Goal: Contribute content: Contribute content

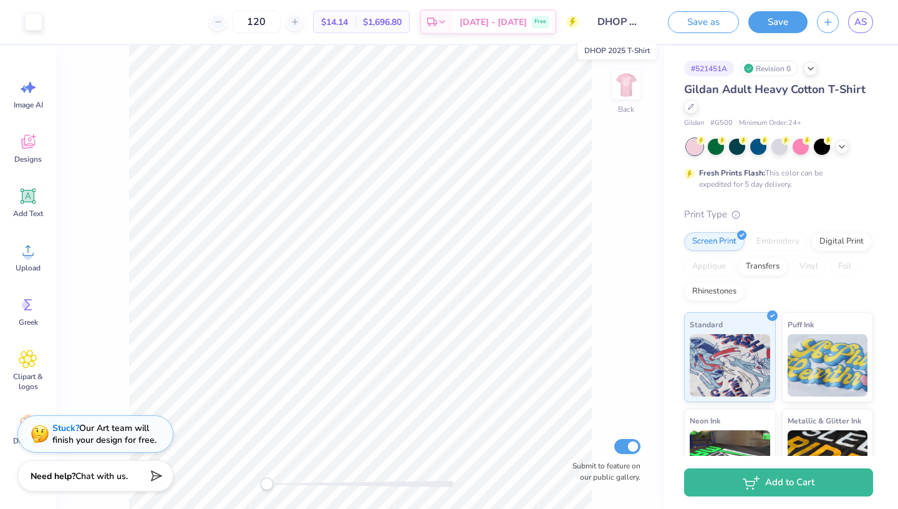
click at [486, 21] on input "DHOP 2025 T-Shirt" at bounding box center [618, 21] width 61 height 25
click at [486, 24] on button "Save" at bounding box center [778, 20] width 59 height 22
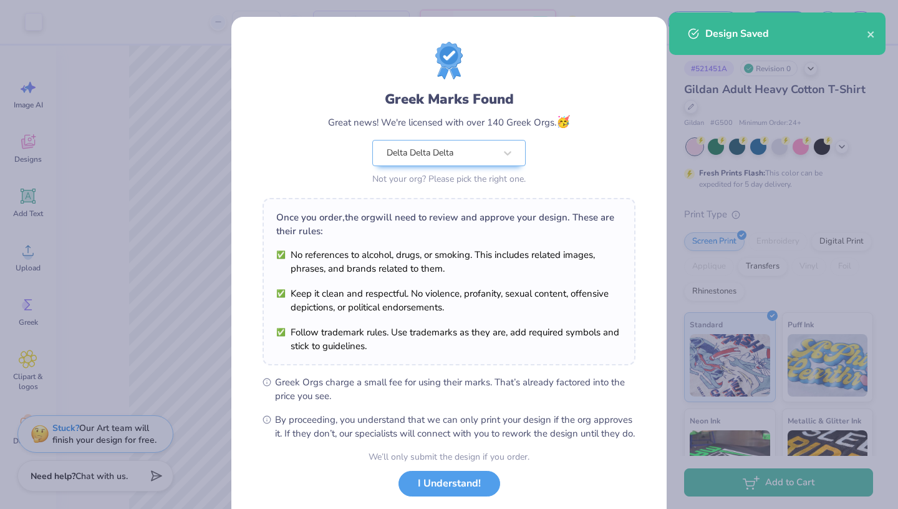
scroll to position [76, 0]
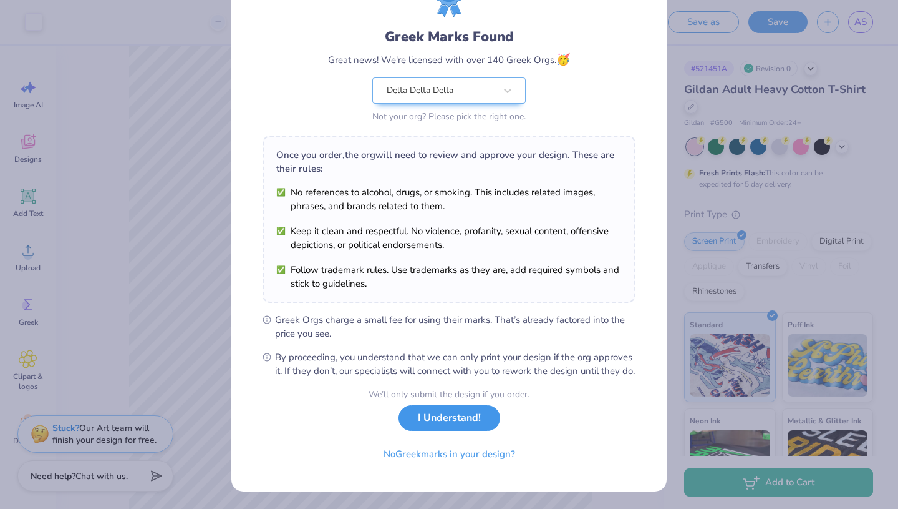
click at [475, 429] on button "I Understand!" at bounding box center [450, 418] width 102 height 26
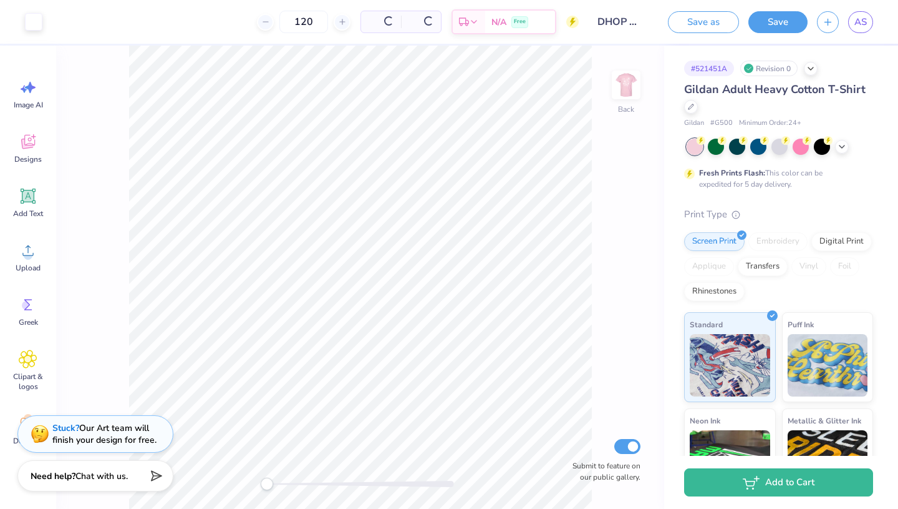
scroll to position [0, 0]
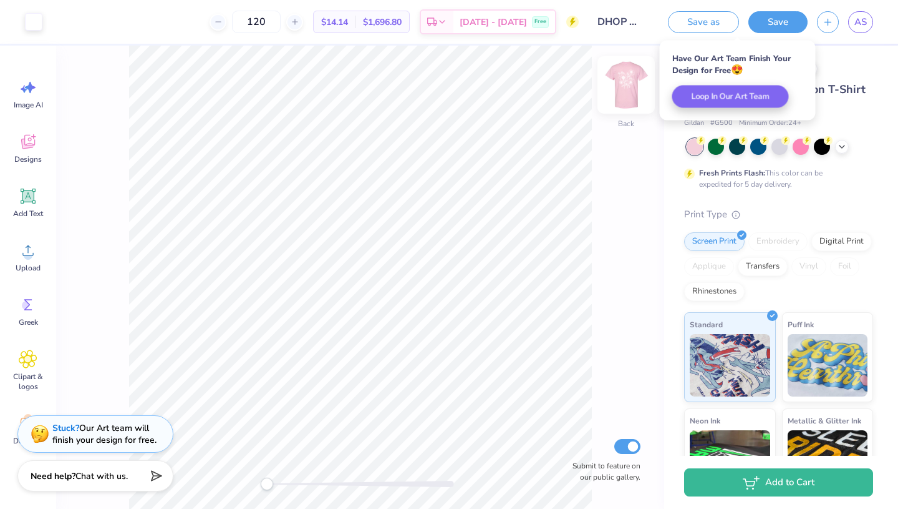
click at [486, 89] on img at bounding box center [626, 85] width 50 height 50
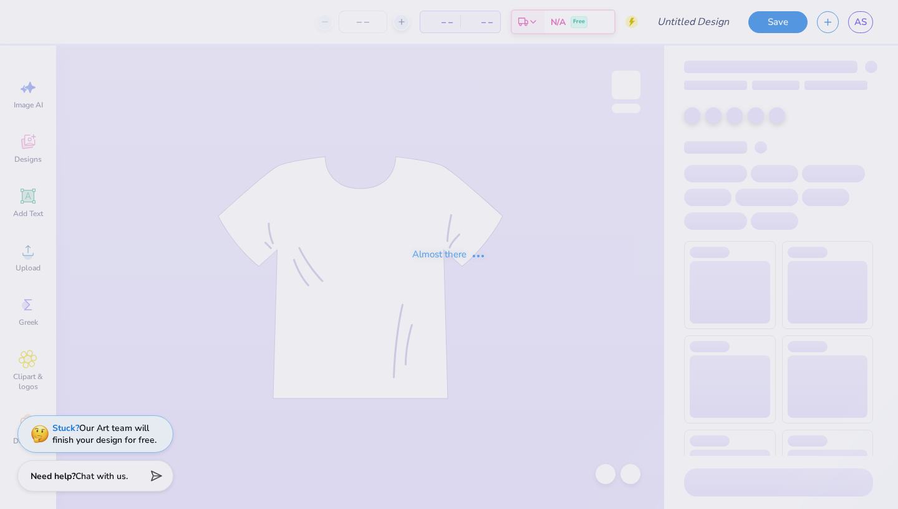
type input "DHOP 2025 Pansy Bouquet"
type input "80"
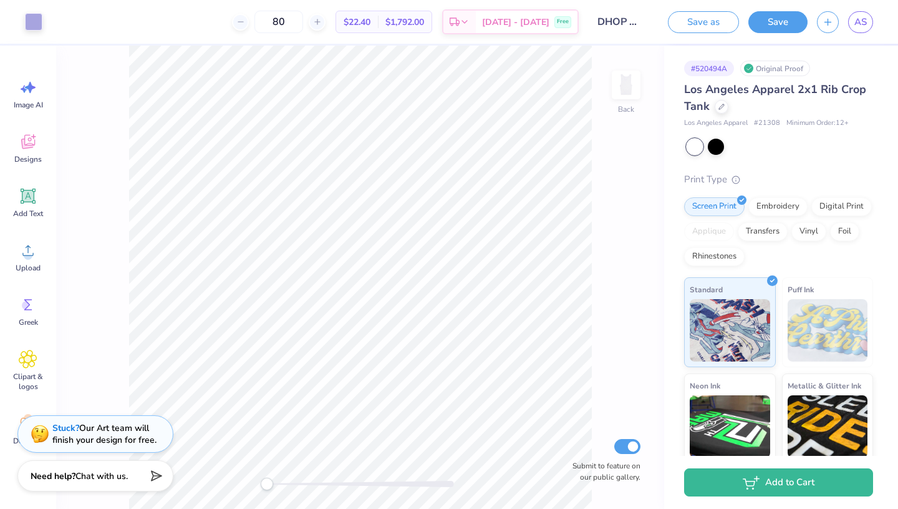
click at [632, 16] on input "DHOP 2025 Pansy Bouquet" at bounding box center [618, 21] width 61 height 25
click at [644, 19] on input "DHOP 2025 Pansy Bouquet" at bounding box center [618, 21] width 61 height 25
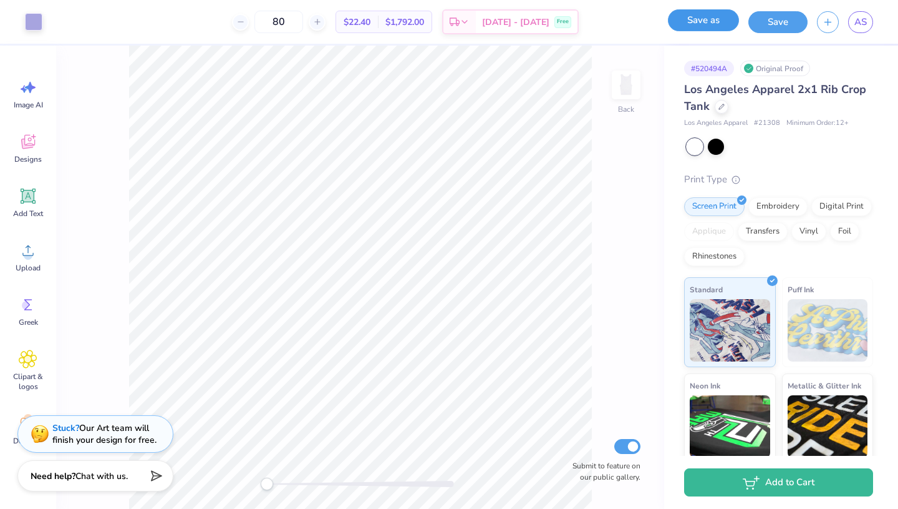
click at [698, 22] on button "Save as" at bounding box center [703, 20] width 71 height 22
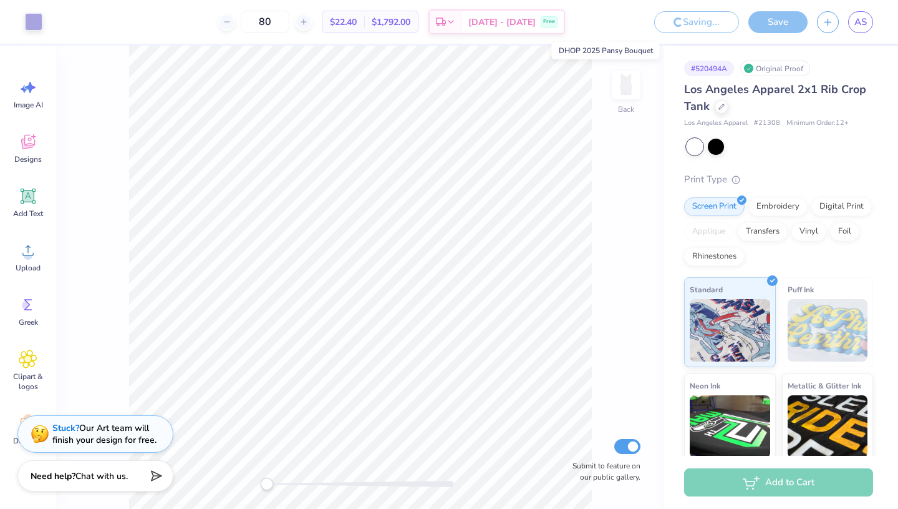
click at [630, 23] on input "DHOP 2025 Pansy Bouquet" at bounding box center [605, 21] width 61 height 25
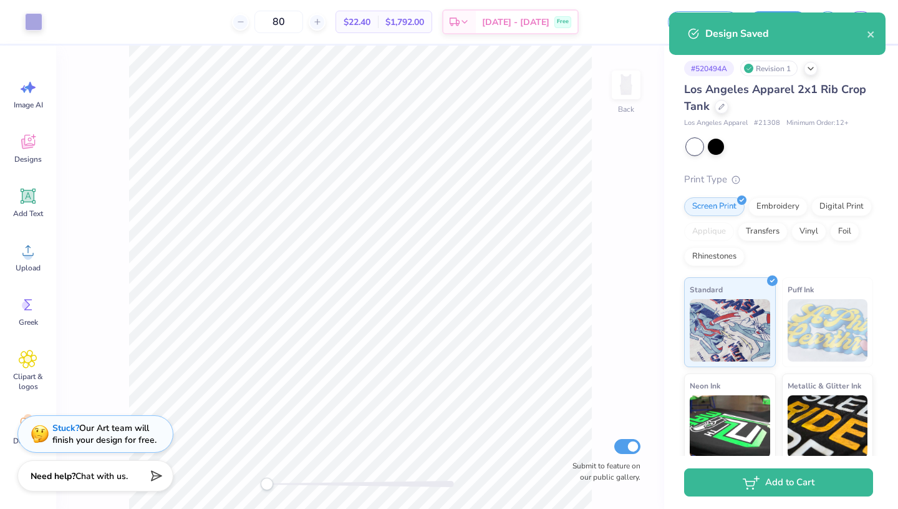
click at [877, 36] on div "Design Saved" at bounding box center [777, 33] width 217 height 42
click at [870, 36] on icon "close" at bounding box center [871, 34] width 6 height 6
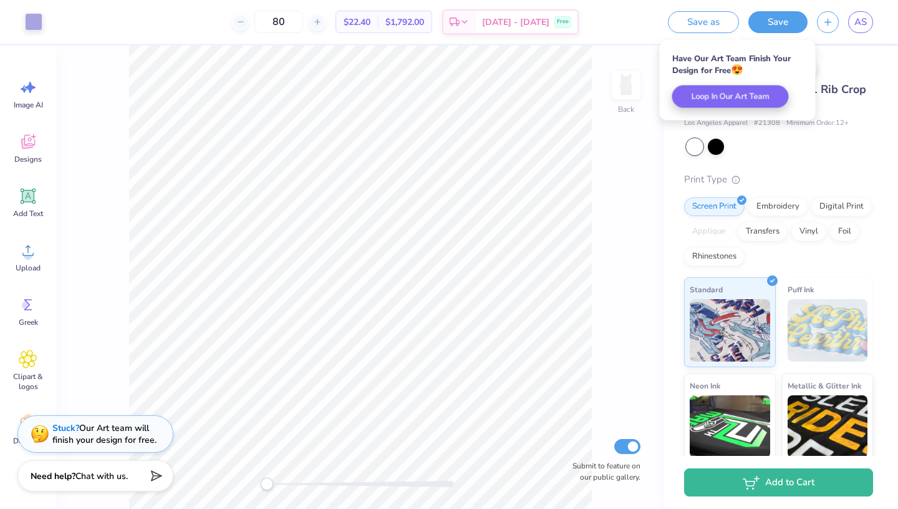
click at [649, 14] on input "DHOP 2025 Pansy Bouquet" at bounding box center [618, 21] width 61 height 25
click at [649, 19] on input "DHOP 2025 Pansy Bouquet" at bounding box center [618, 21] width 61 height 25
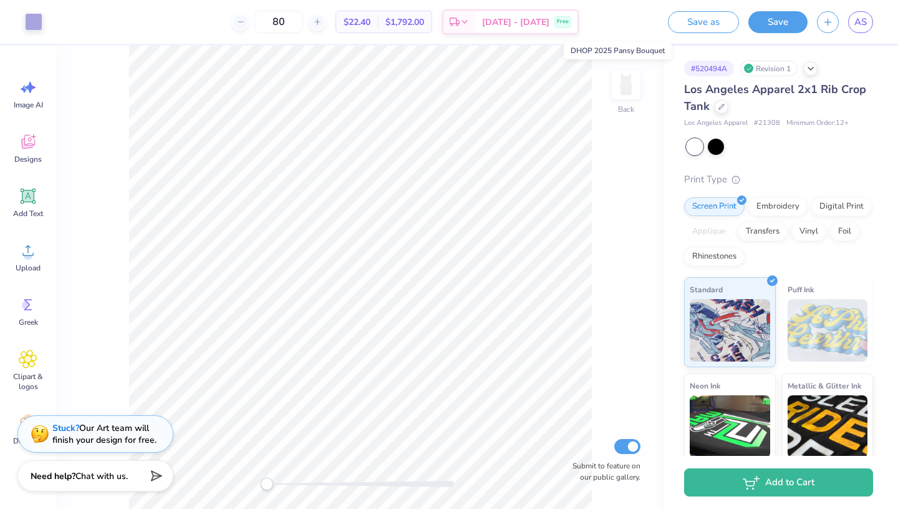
click at [622, 25] on input "DHOP 2025 Pansy Bouquet" at bounding box center [618, 21] width 61 height 25
click at [640, 17] on input "DHOP 2025 Pansy Bouquet" at bounding box center [618, 21] width 61 height 25
